Goal: Task Accomplishment & Management: Complete application form

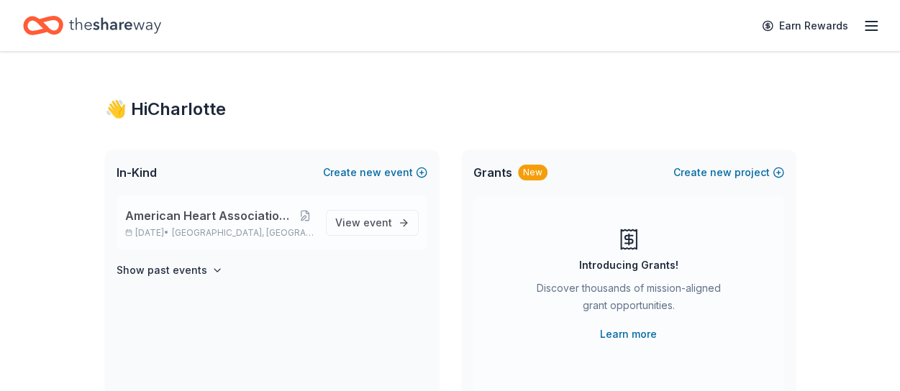
click at [189, 207] on span "American Heart Association Heart Ball Houston" at bounding box center [210, 215] width 171 height 17
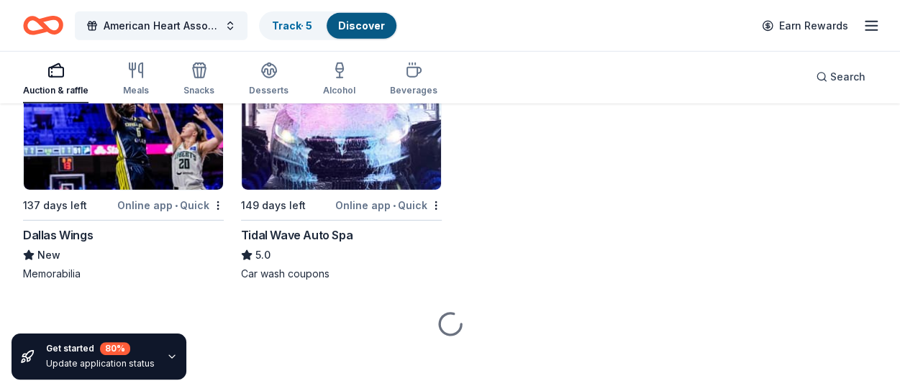
scroll to position [4658, 0]
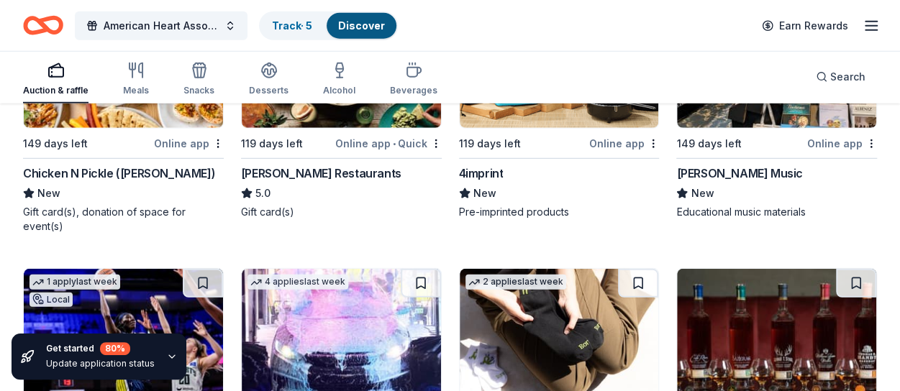
click at [93, 173] on div "Chicken N Pickle (Webster)" at bounding box center [119, 173] width 192 height 17
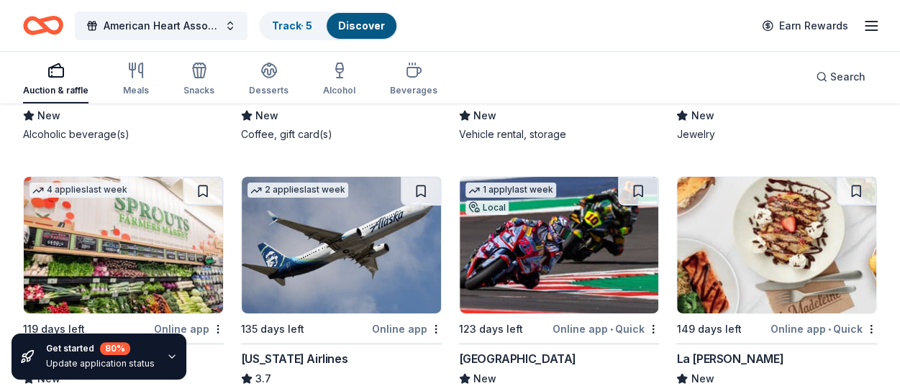
scroll to position [10524, 0]
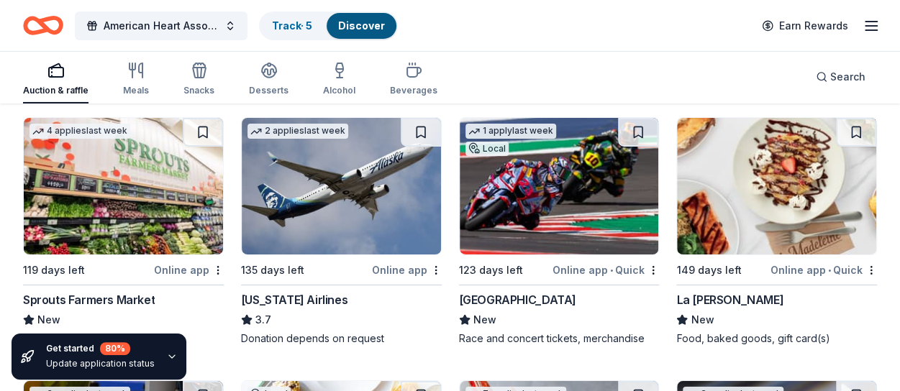
click at [547, 191] on img at bounding box center [559, 186] width 199 height 137
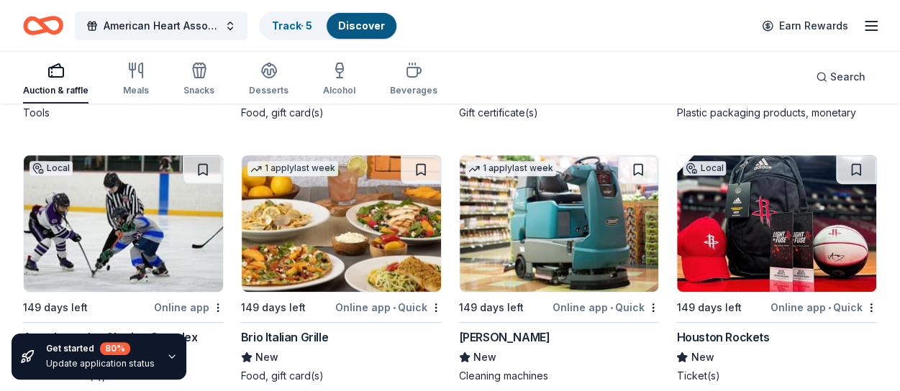
scroll to position [10991, 0]
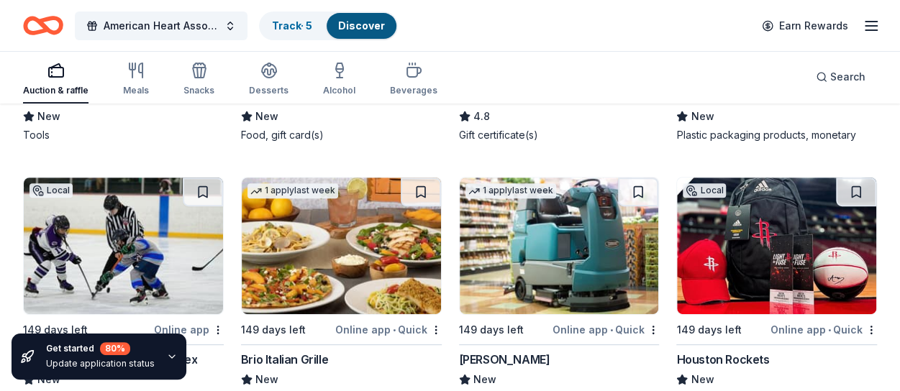
click at [573, 214] on img at bounding box center [559, 246] width 199 height 137
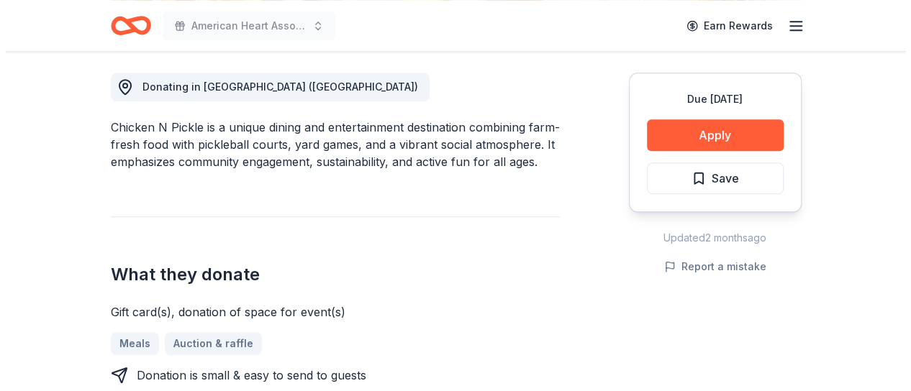
scroll to position [432, 0]
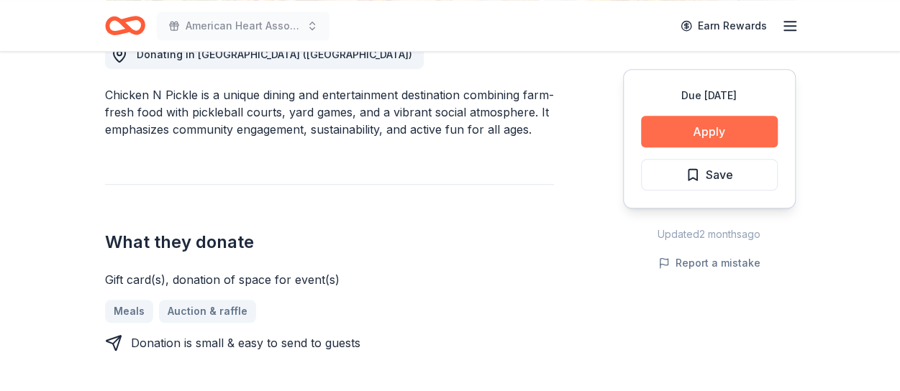
click at [691, 129] on button "Apply" at bounding box center [709, 132] width 137 height 32
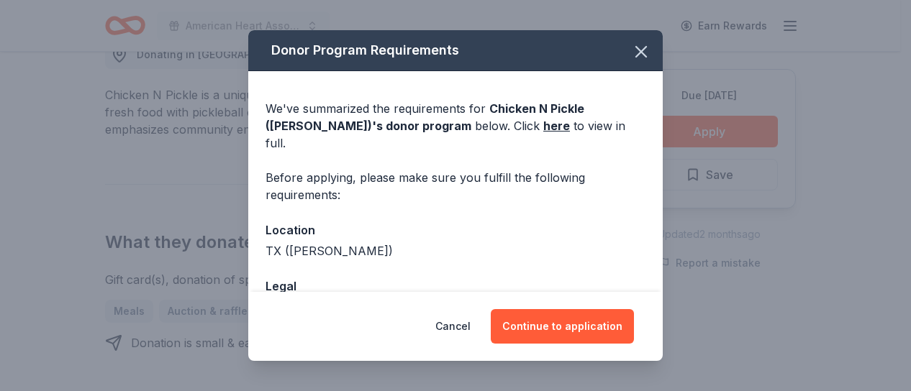
scroll to position [82, 0]
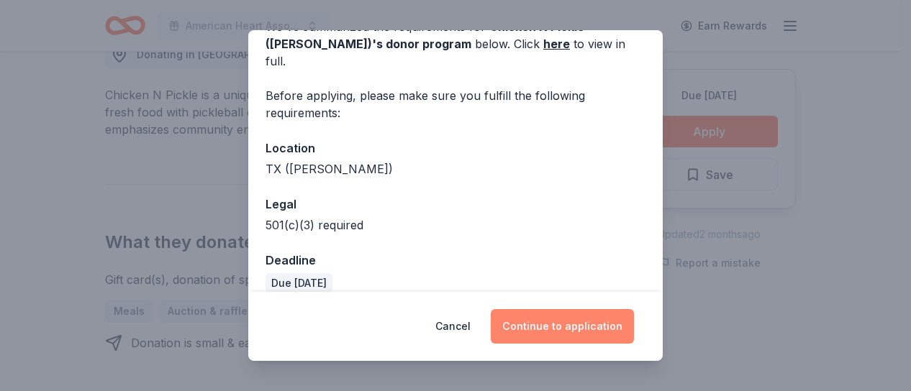
click at [574, 333] on button "Continue to application" at bounding box center [562, 326] width 143 height 35
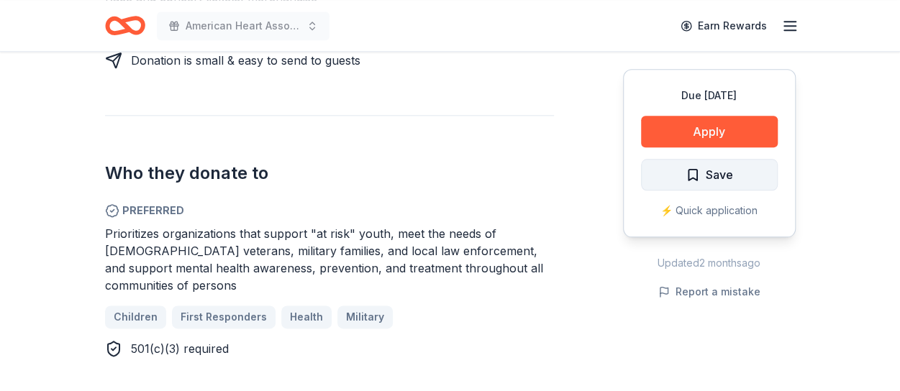
scroll to position [719, 0]
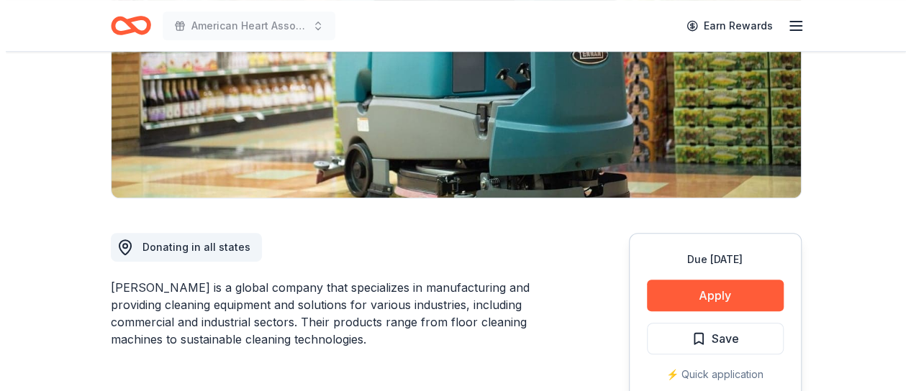
scroll to position [216, 0]
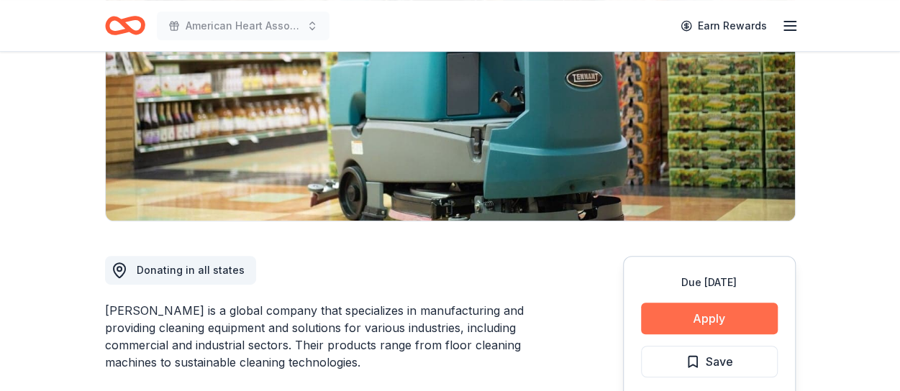
click at [697, 312] on button "Apply" at bounding box center [709, 319] width 137 height 32
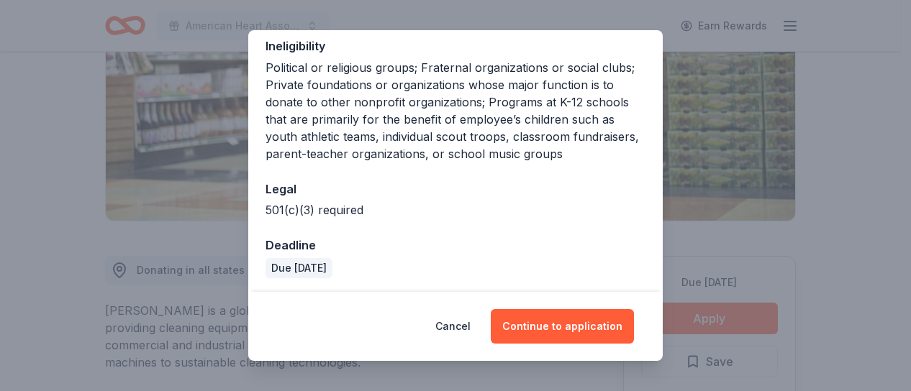
scroll to position [298, 0]
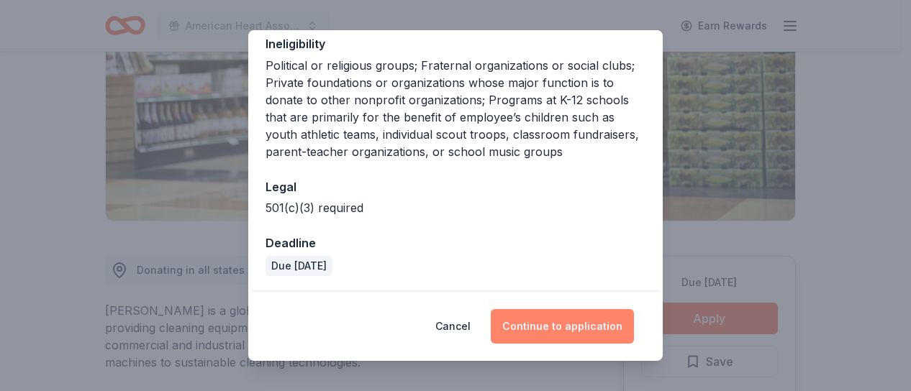
click at [585, 326] on button "Continue to application" at bounding box center [562, 326] width 143 height 35
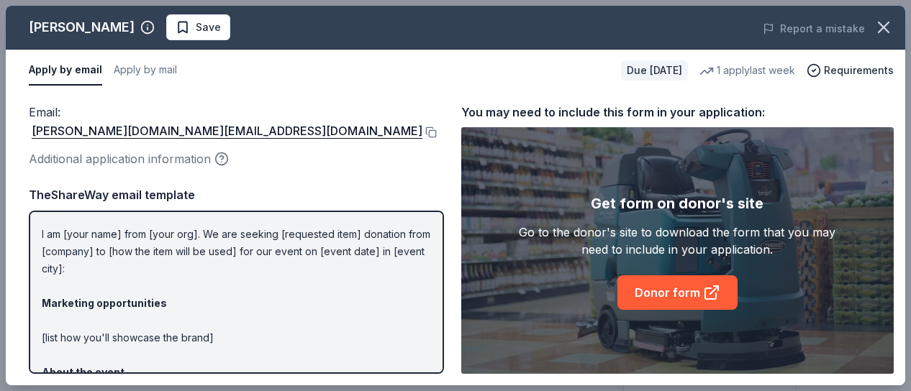
scroll to position [0, 0]
